Goal: Find specific page/section: Locate a particular part of the current website

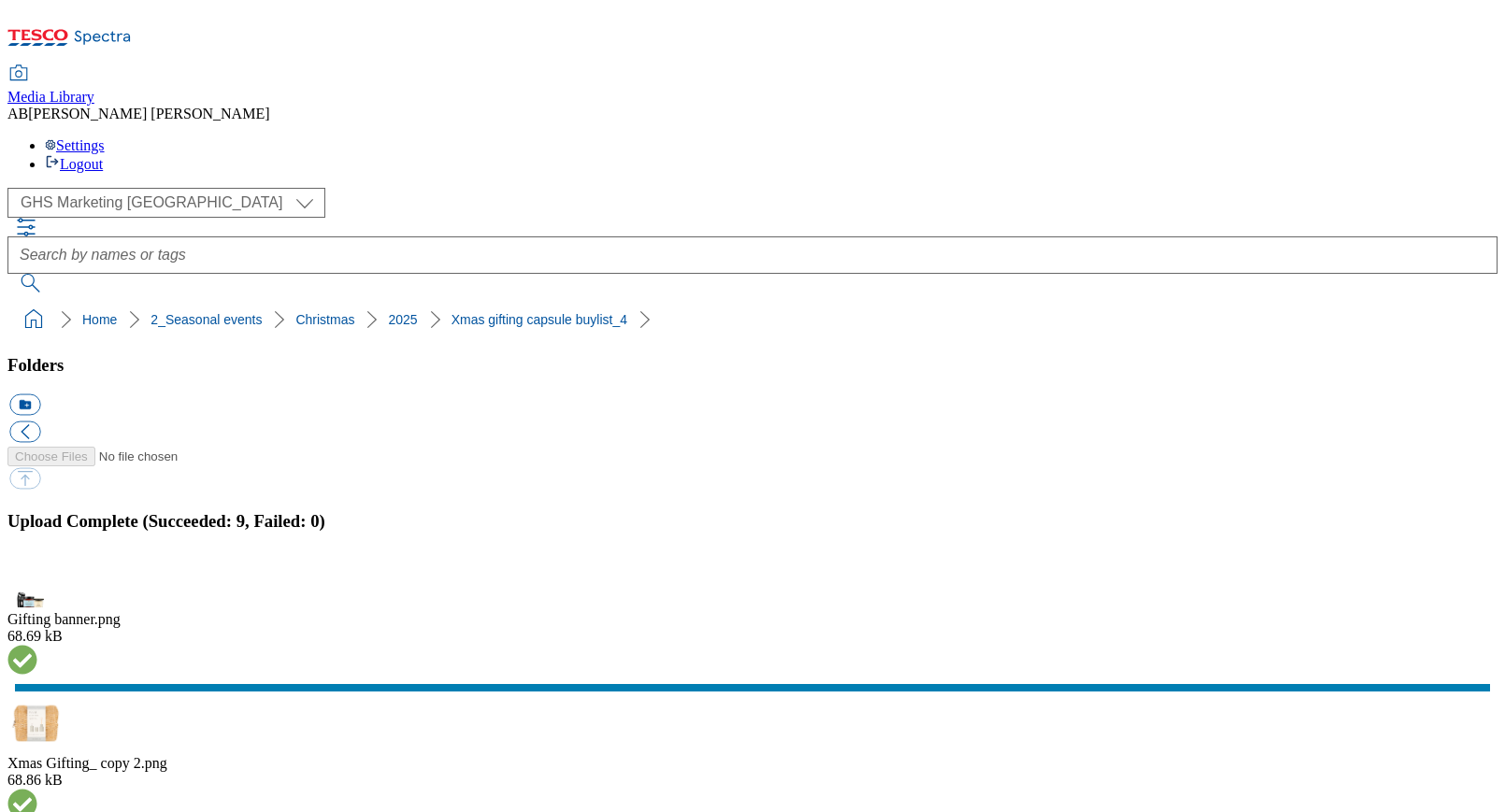
select select "flare-ghs-mktg"
click at [38, 571] on button "button" at bounding box center [24, 580] width 28 height 18
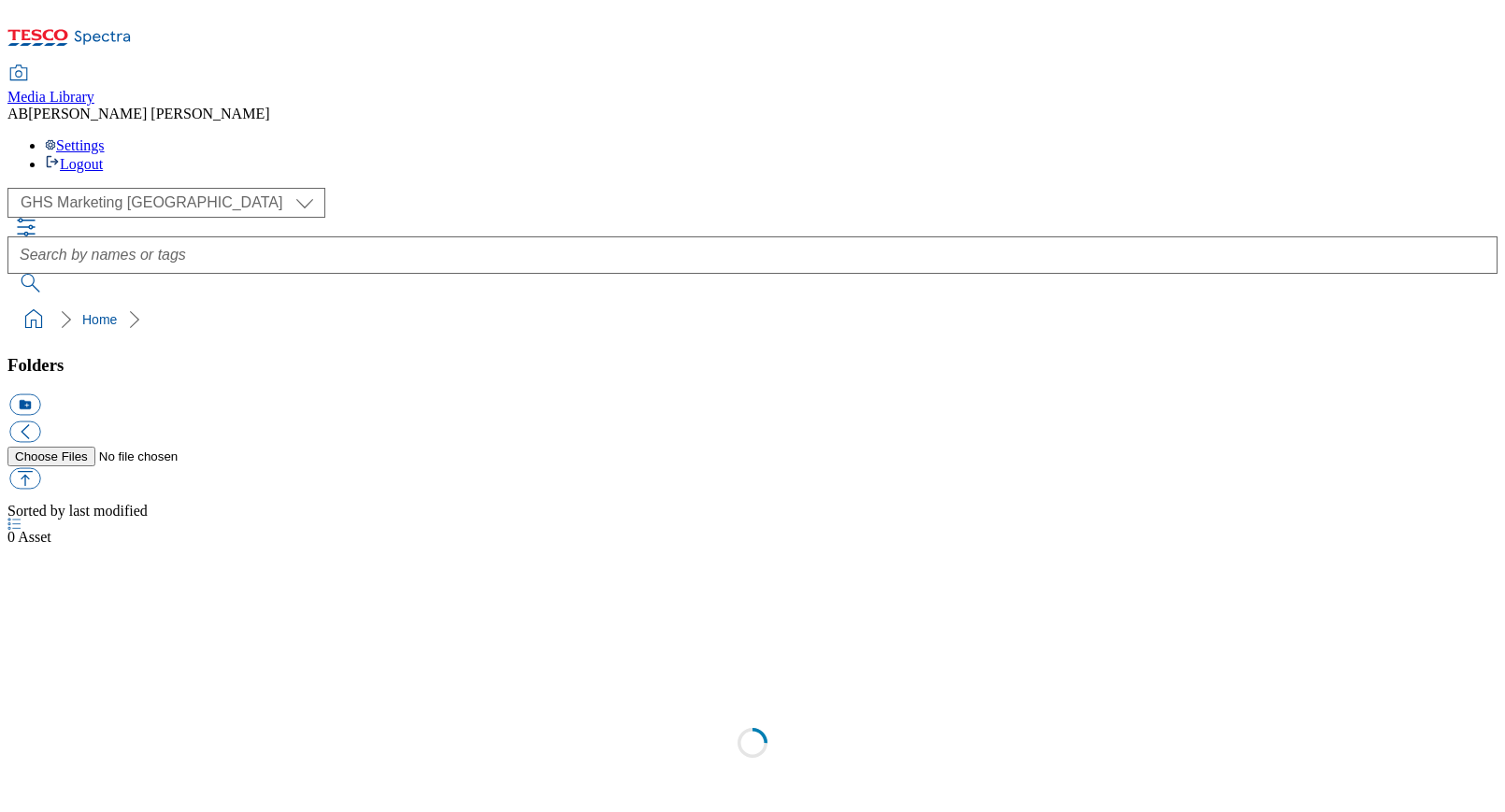
select select "flare-ghs-mktg"
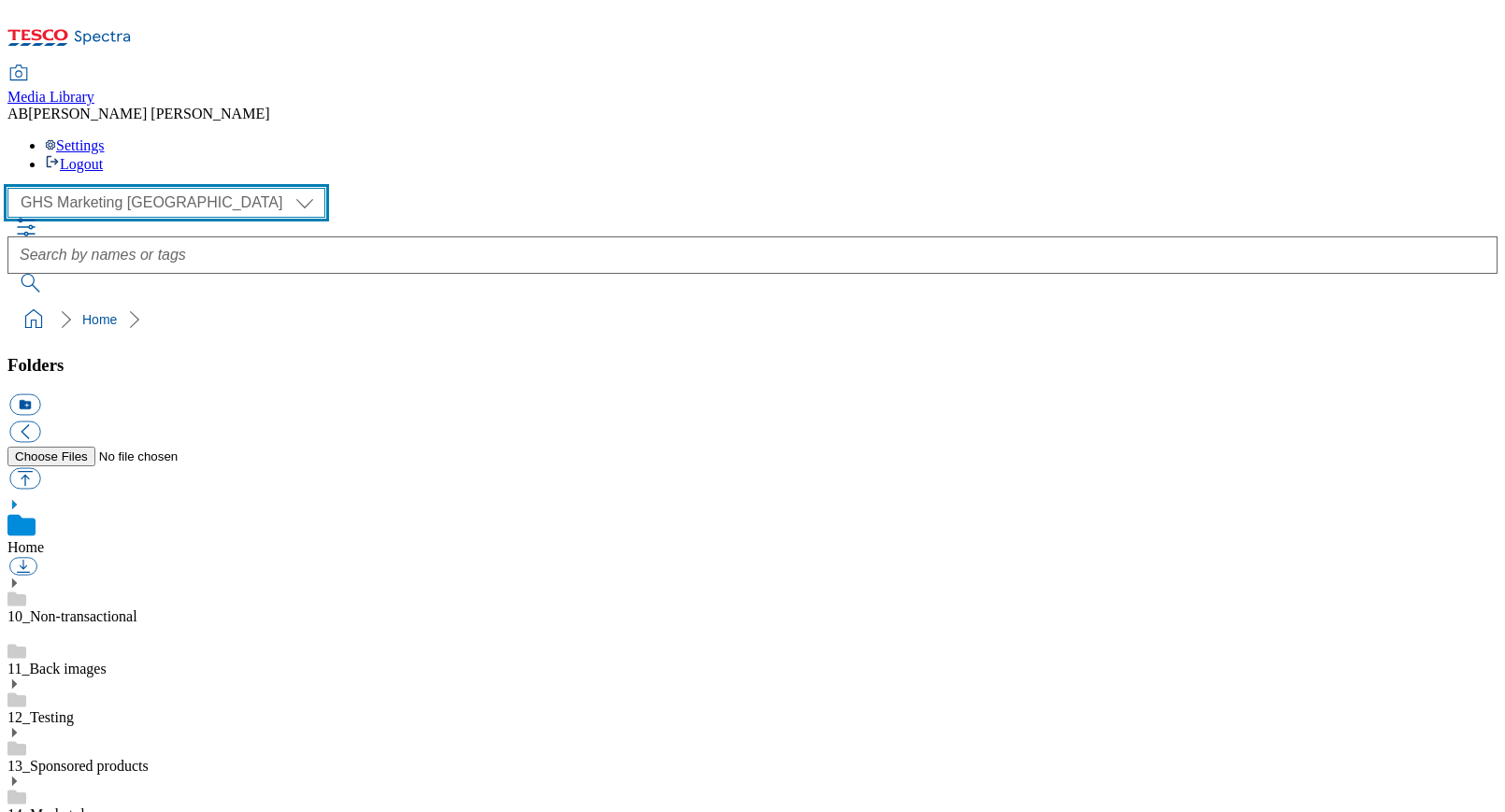
click at [129, 188] on select "Clubcard Marketing Dotcom [GEOGRAPHIC_DATA] GHS Marketing [GEOGRAPHIC_DATA] GHS…" at bounding box center [167, 203] width 318 height 30
